Goal: Information Seeking & Learning: Learn about a topic

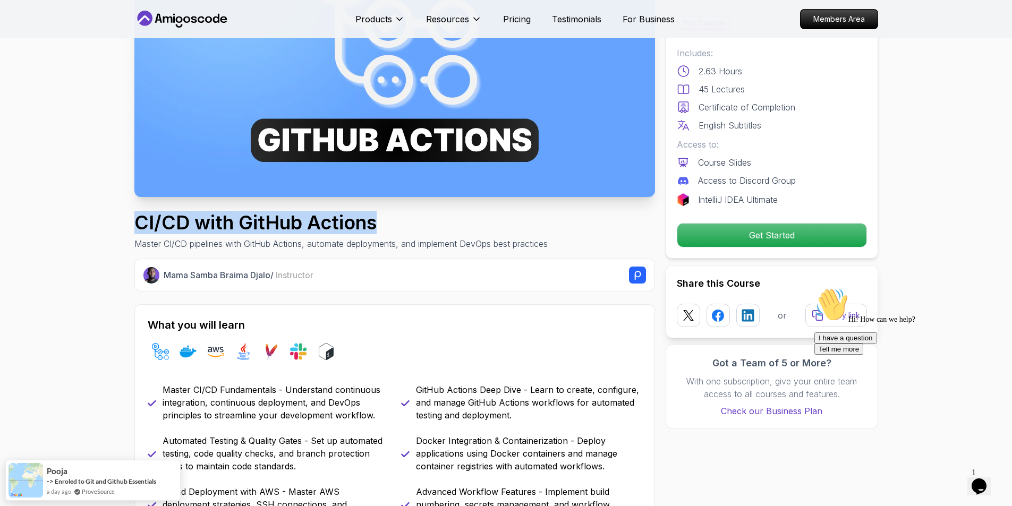
click at [437, 231] on h1 "CI/CD with GitHub Actions" at bounding box center [340, 222] width 413 height 21
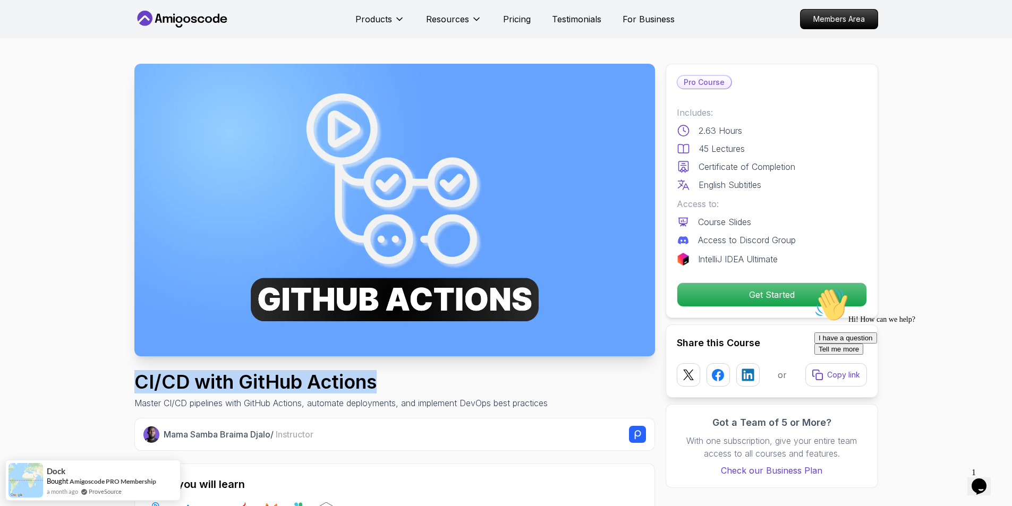
drag, startPoint x: 115, startPoint y: 380, endPoint x: 402, endPoint y: 378, distance: 287.0
copy h1 "CI/CD with GitHub Actions"
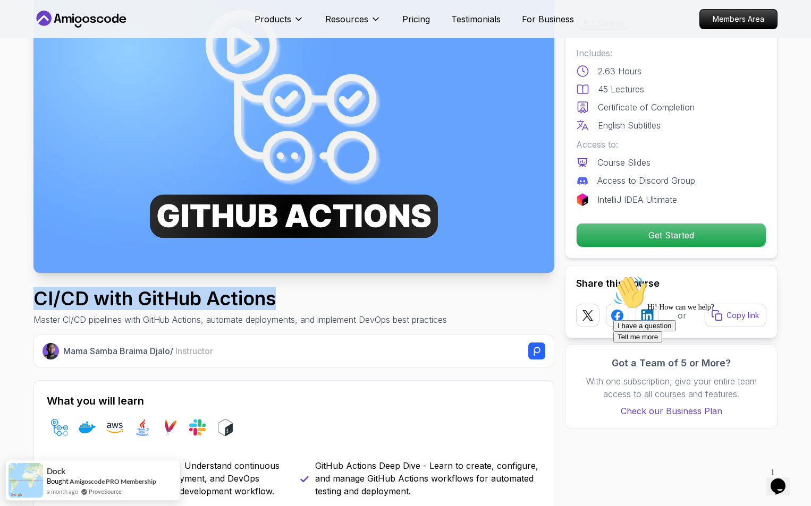
scroll to position [106, 0]
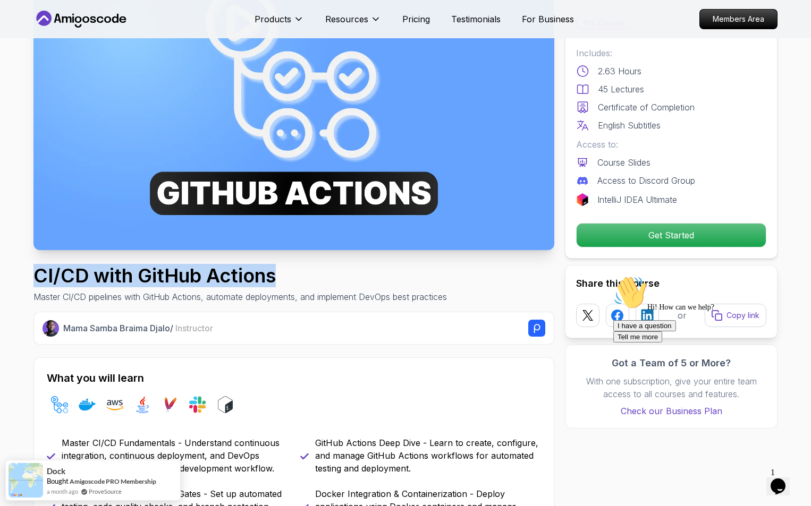
click at [86, 281] on h1 "CI/CD with GitHub Actions" at bounding box center [239, 275] width 413 height 21
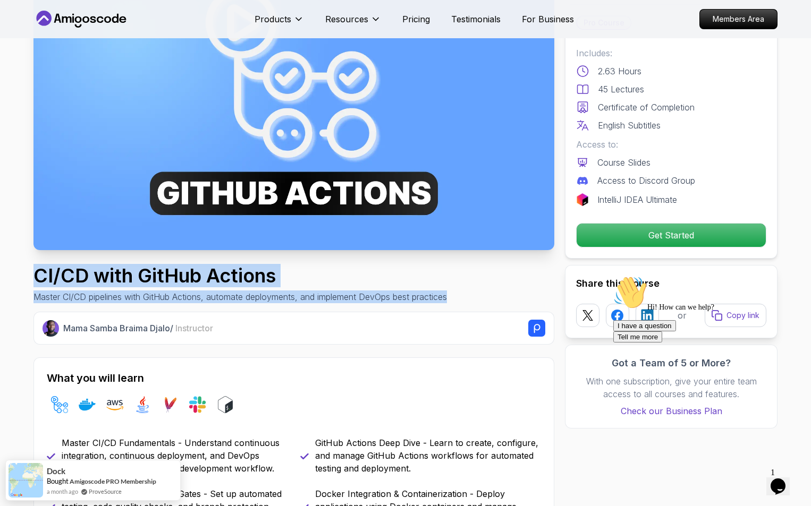
drag, startPoint x: 26, startPoint y: 277, endPoint x: 483, endPoint y: 295, distance: 457.4
copy div "CI/CD with GitHub Actions Master CI/CD pipelines with GitHub Actions, automate …"
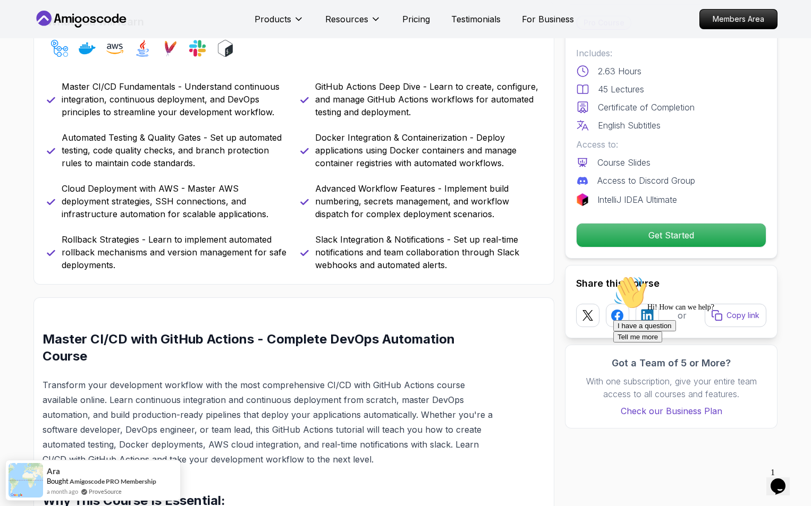
scroll to position [372, 0]
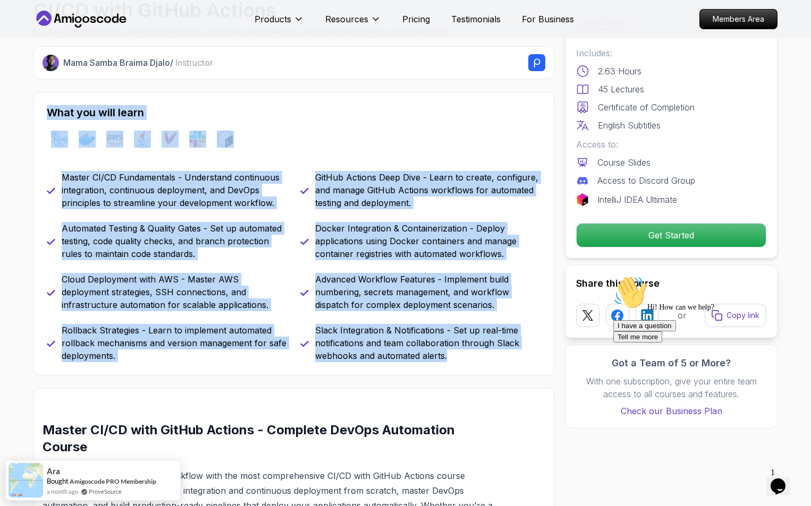
drag, startPoint x: 45, startPoint y: 110, endPoint x: 469, endPoint y: 368, distance: 495.8
click at [469, 368] on div "What you will learn github-actions docker aws java maven slack bash Master CI/C…" at bounding box center [293, 234] width 521 height 284
copy div "What you will learn github-actions docker aws java maven slack bash Master CI/C…"
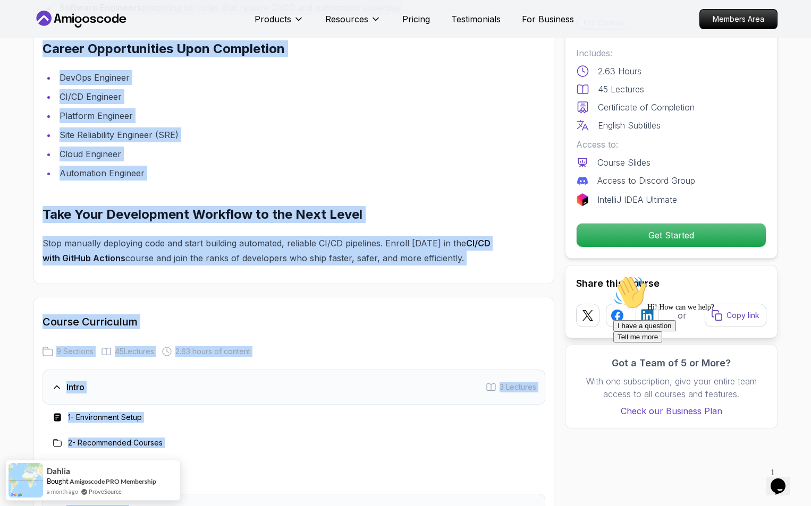
scroll to position [1483, 0]
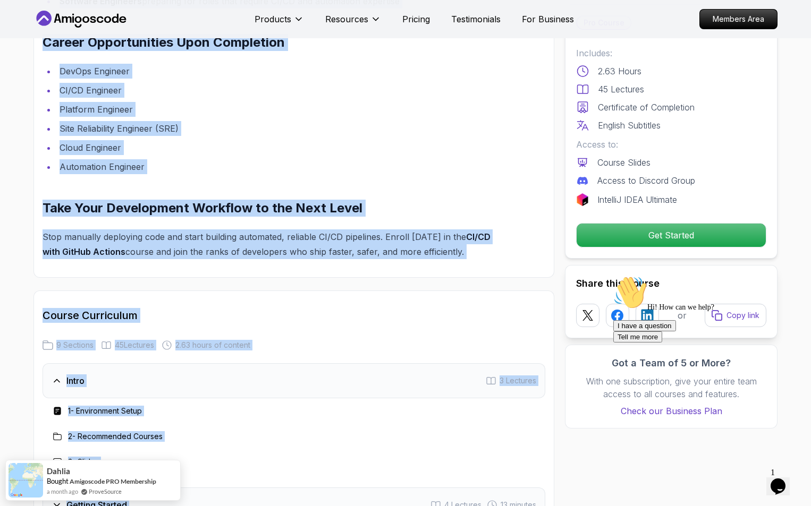
drag, startPoint x: 44, startPoint y: 113, endPoint x: 492, endPoint y: 263, distance: 472.9
copy div "Master CI/CD with GitHub Actions - Complete DevOps Automation Course Transform …"
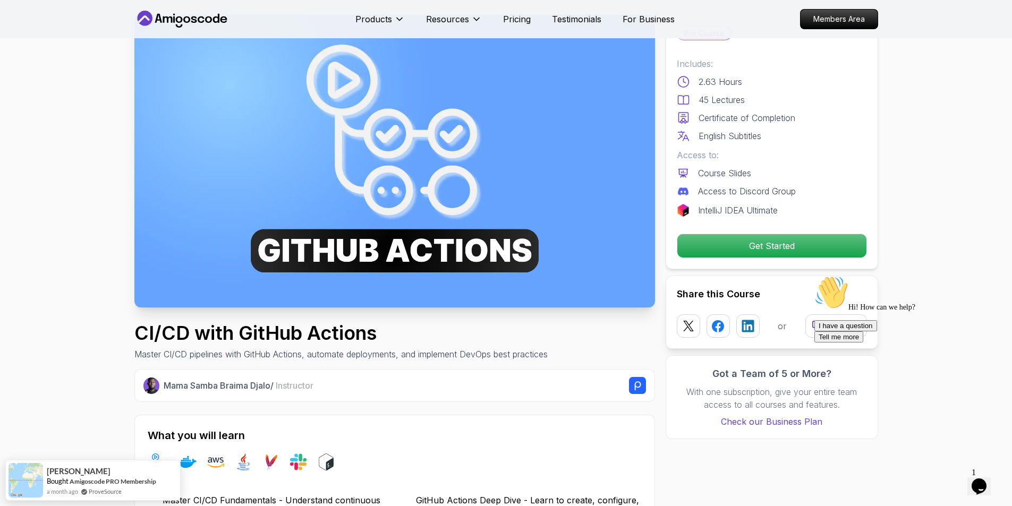
scroll to position [48, 0]
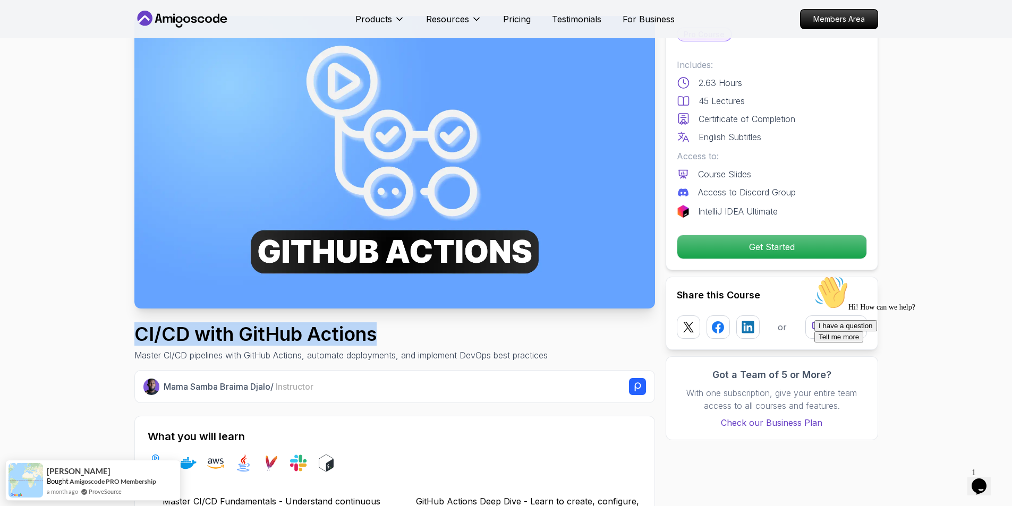
drag, startPoint x: 319, startPoint y: 340, endPoint x: 55, endPoint y: 337, distance: 264.7
copy h1 "CI/CD with GitHub Actions"
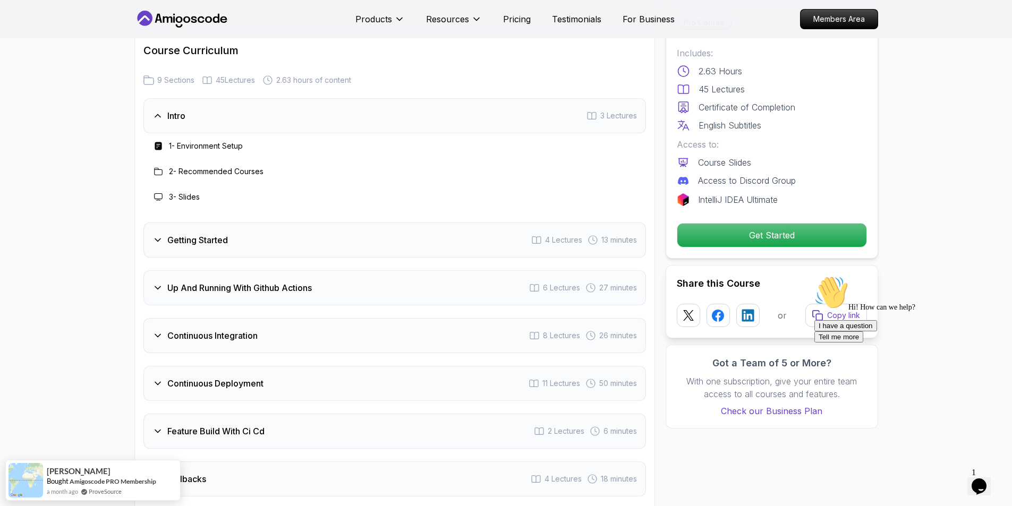
scroll to position [1748, 0]
click at [192, 113] on div "Intro 3 Lectures" at bounding box center [394, 115] width 503 height 35
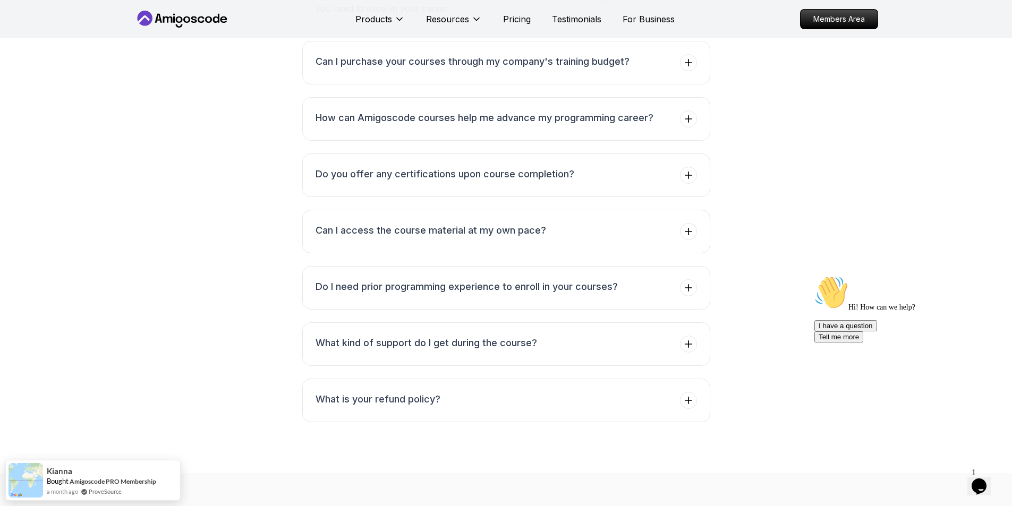
scroll to position [3196, 0]
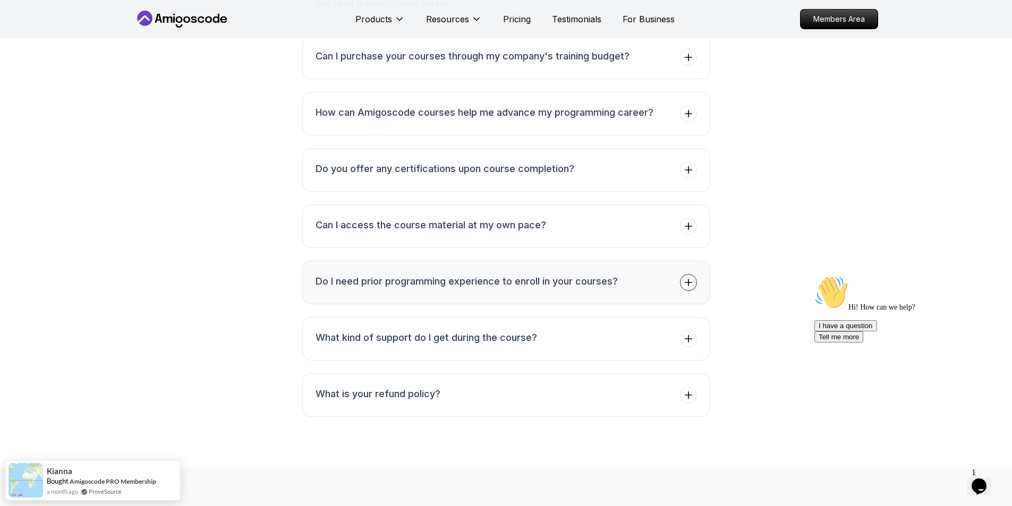
click at [686, 286] on icon at bounding box center [688, 282] width 11 height 11
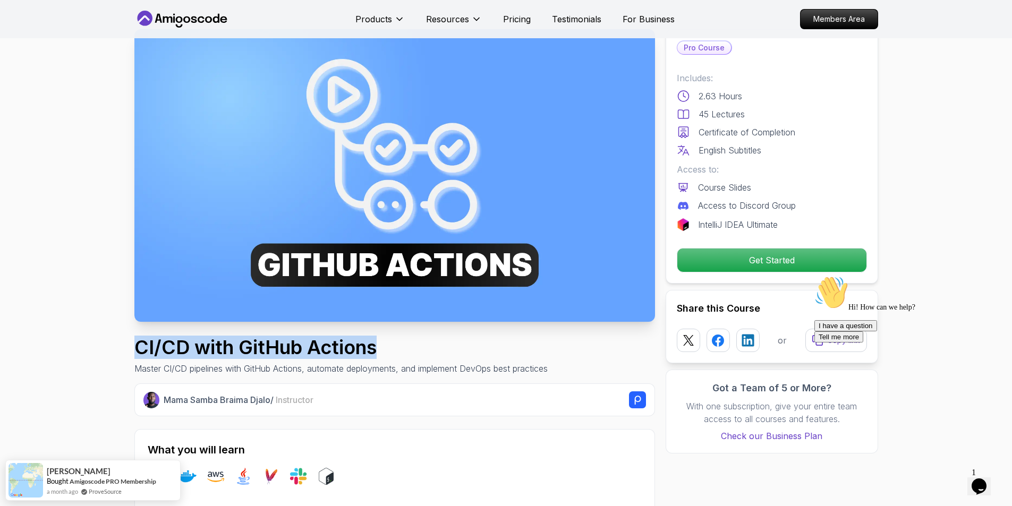
scroll to position [0, 0]
